Goal: Check status: Check status

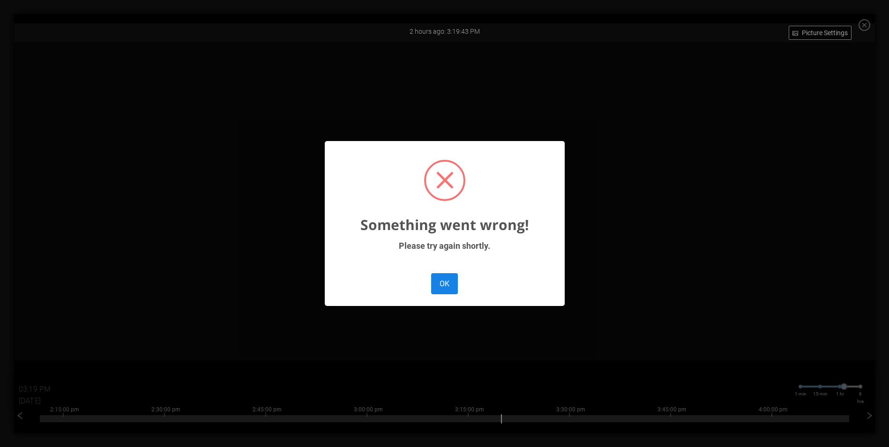
click at [445, 292] on button "OK" at bounding box center [444, 283] width 26 height 21
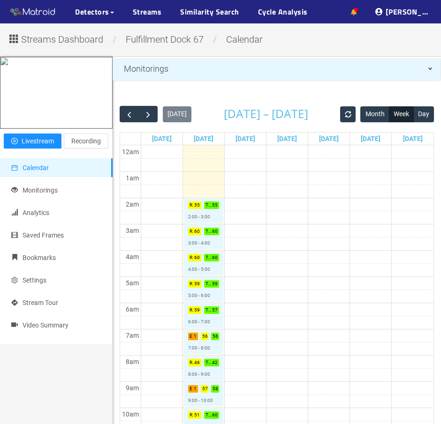
click at [357, 14] on icon at bounding box center [354, 12] width 6 height 7
